Goal: Task Accomplishment & Management: Manage account settings

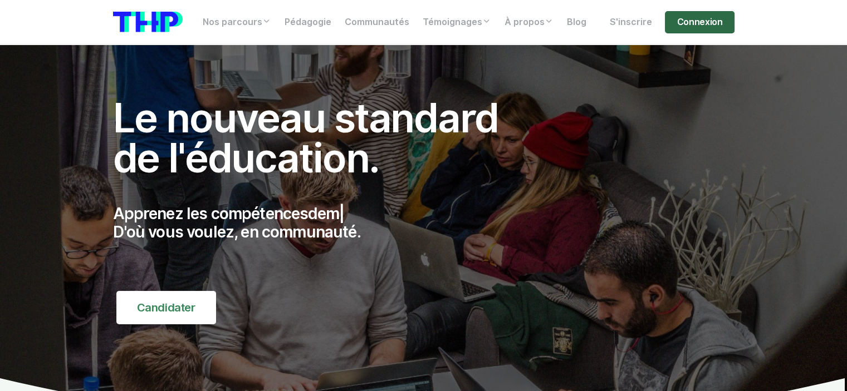
click at [700, 18] on link "Connexion" at bounding box center [699, 22] width 69 height 22
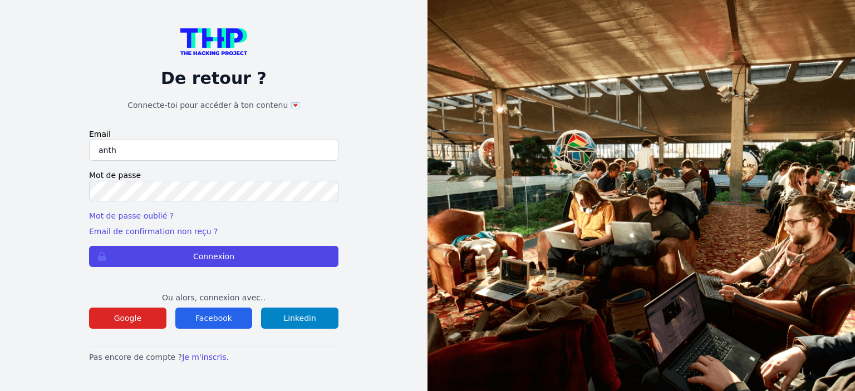
type input "anthony.gerardi.ag@gmail.com"
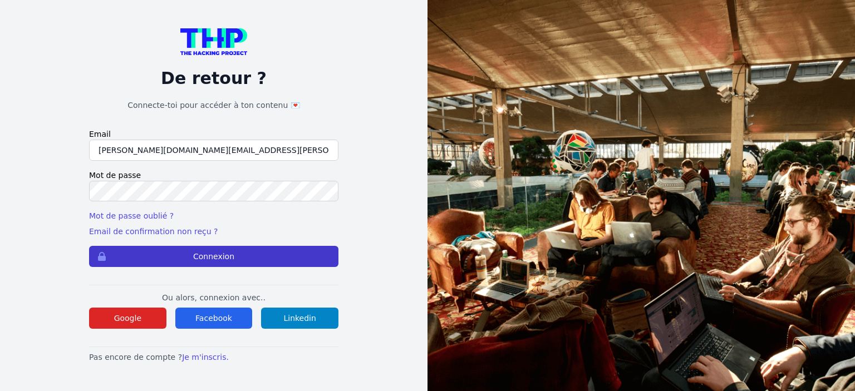
click at [231, 255] on button "Connexion" at bounding box center [213, 256] width 249 height 21
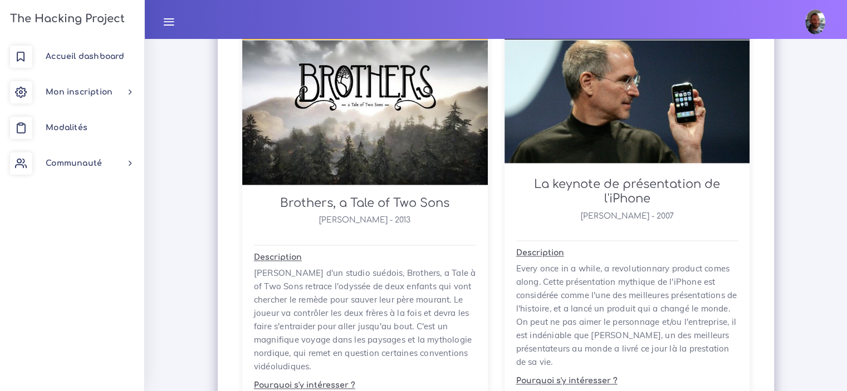
scroll to position [1497, 0]
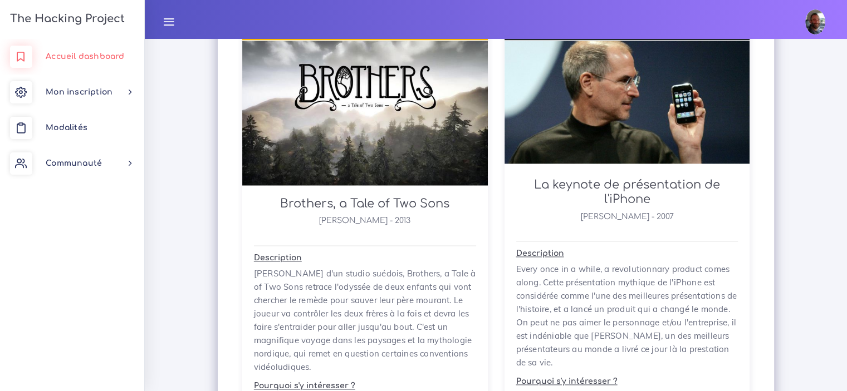
click at [80, 56] on span "Accueil dashboard" at bounding box center [85, 56] width 79 height 8
